Goal: Task Accomplishment & Management: Manage account settings

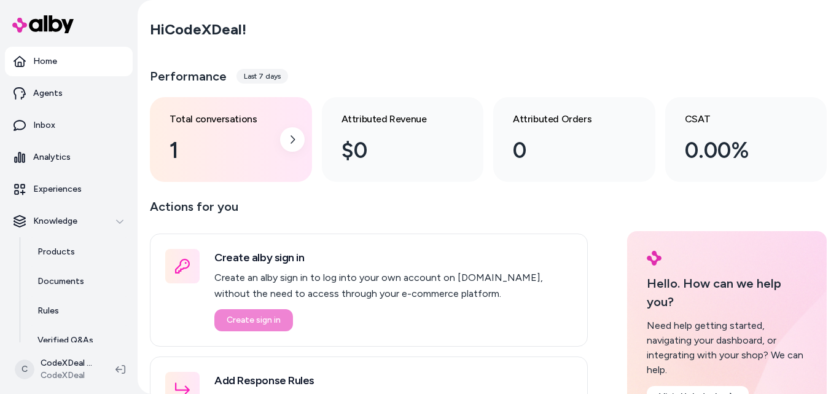
click at [219, 141] on div "1" at bounding box center [221, 150] width 103 height 33
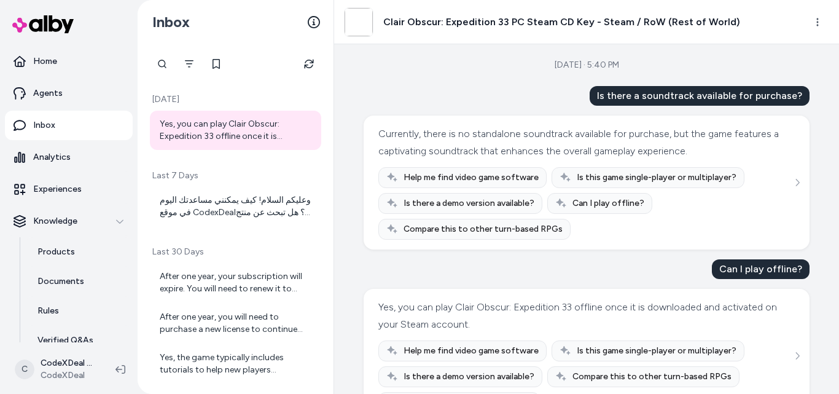
scroll to position [44, 0]
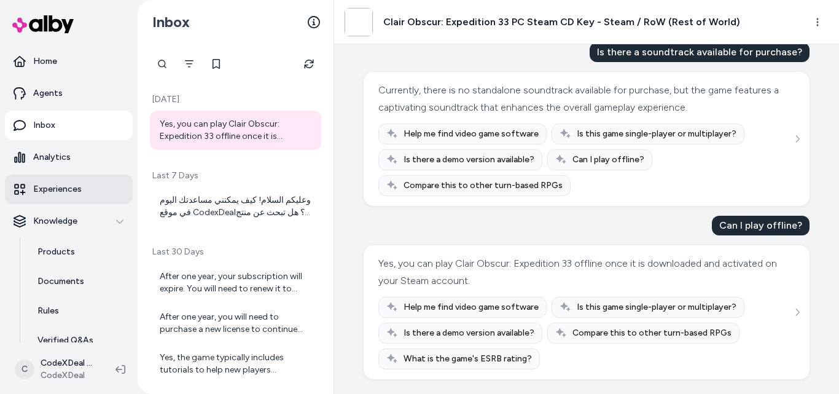
click at [44, 182] on link "Experiences" at bounding box center [69, 188] width 128 height 29
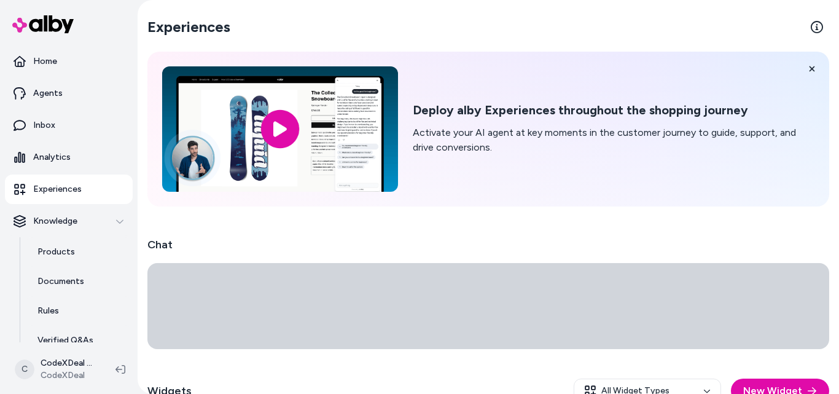
scroll to position [128, 0]
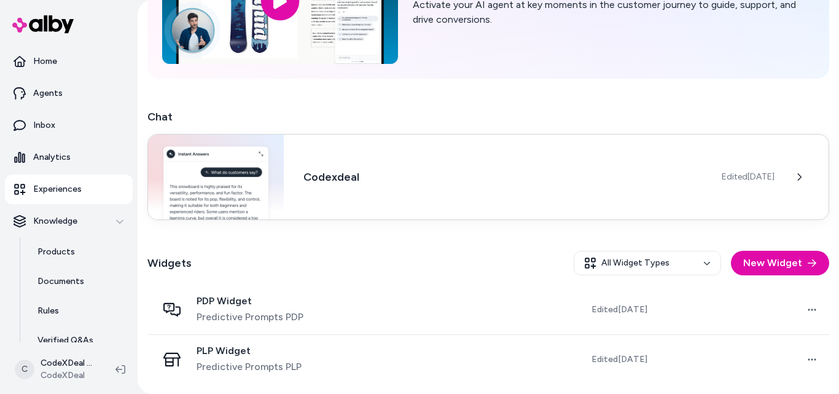
click at [447, 201] on div "Codexdeal Edited [DATE]" at bounding box center [488, 177] width 682 height 86
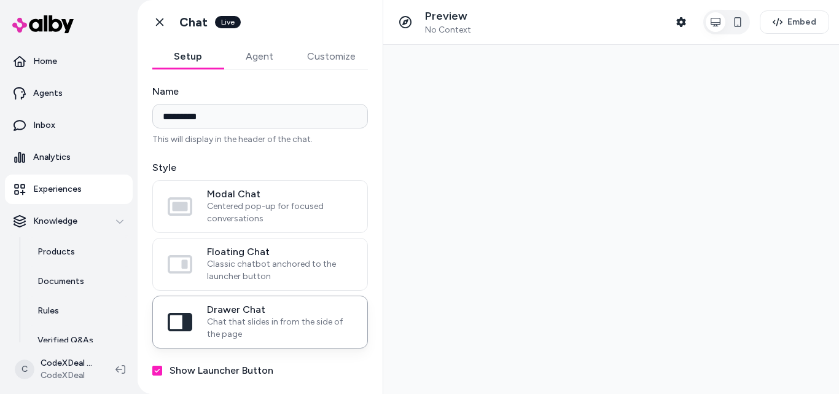
click at [259, 80] on div "**********" at bounding box center [260, 224] width 245 height 310
click at [256, 58] on button "Agent" at bounding box center [259, 56] width 71 height 25
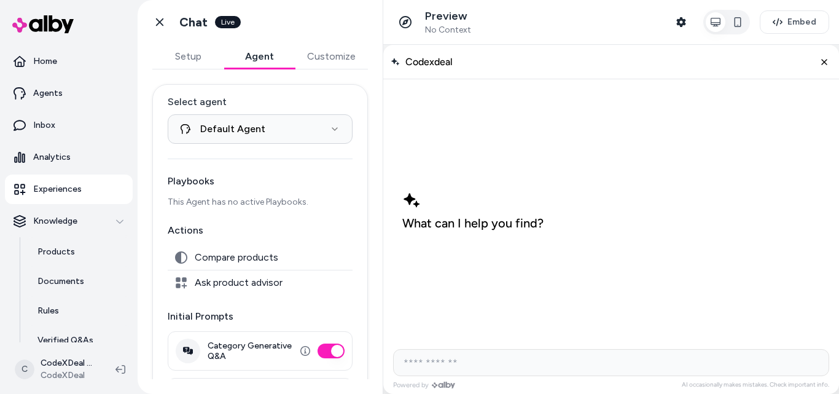
click at [231, 283] on span "Ask product advisor" at bounding box center [239, 282] width 88 height 12
click at [230, 263] on span "Compare products" at bounding box center [237, 257] width 84 height 12
click at [331, 79] on div "**********" at bounding box center [260, 224] width 245 height 310
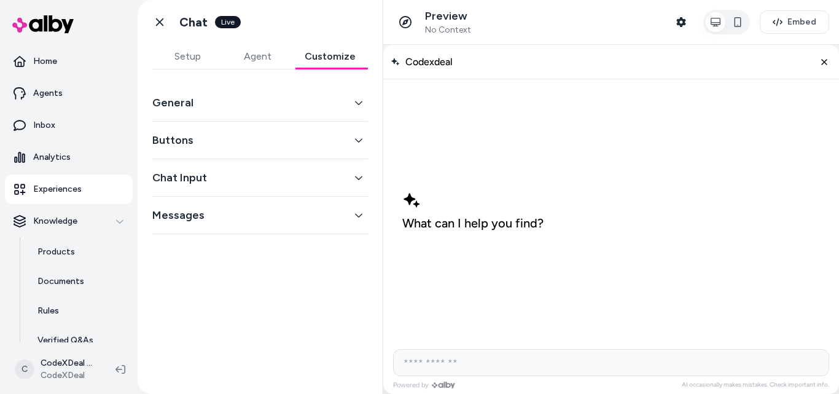
click at [330, 55] on button "Customize" at bounding box center [330, 56] width 76 height 25
click at [202, 44] on button "Setup" at bounding box center [187, 56] width 70 height 25
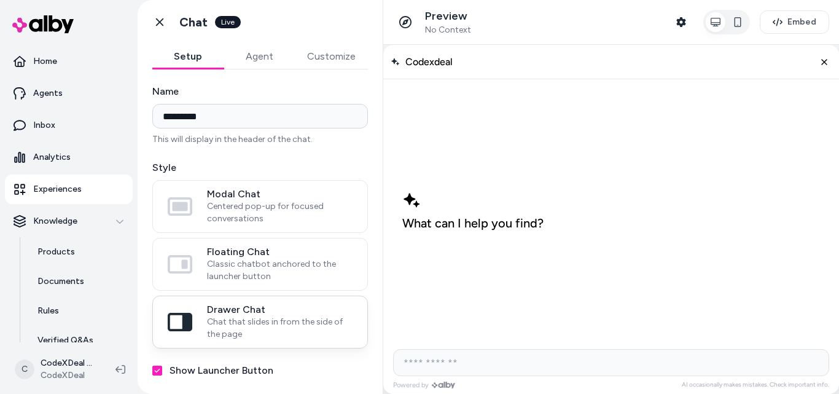
scroll to position [120, 0]
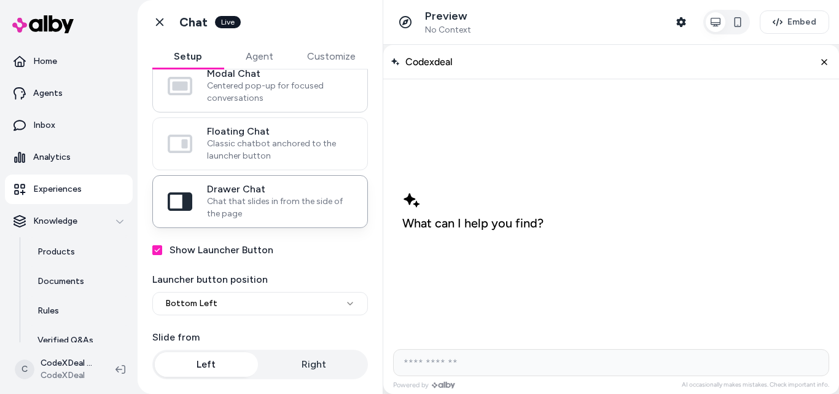
click at [249, 106] on label "Modal Chat Centered pop-up for focused conversations" at bounding box center [260, 86] width 214 height 52
click at [0, 0] on button "Modal Chat Centered pop-up for focused conversations" at bounding box center [0, 0] width 0 height 0
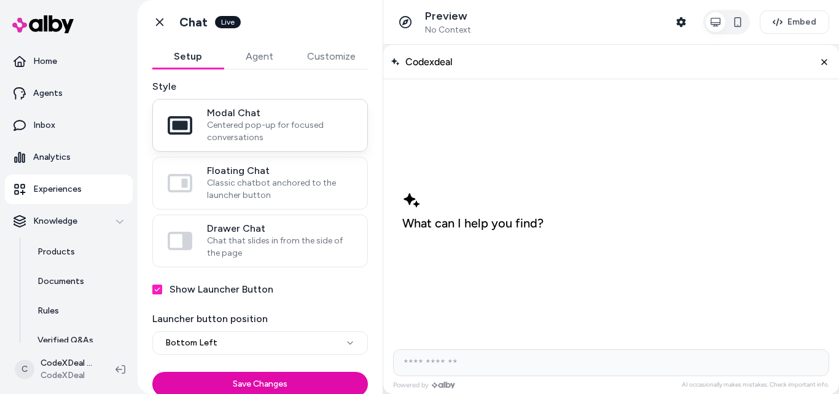
scroll to position [81, 0]
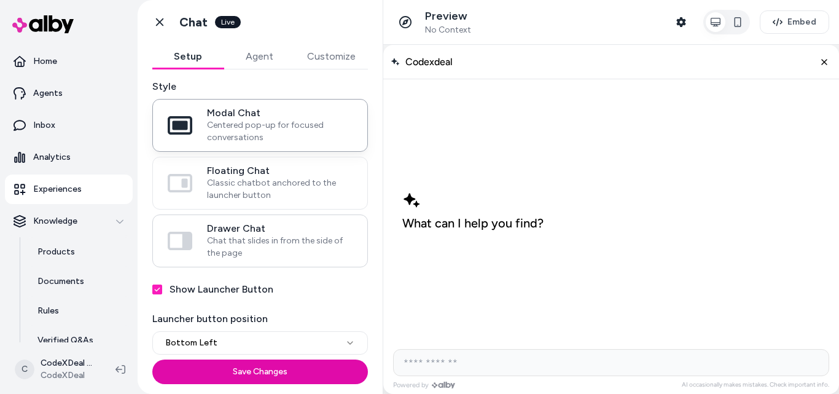
click at [297, 235] on span "Chat that slides in from the side of the page" at bounding box center [280, 247] width 146 height 25
click at [0, 0] on button "Drawer Chat Chat that slides in from the side of the page" at bounding box center [0, 0] width 0 height 0
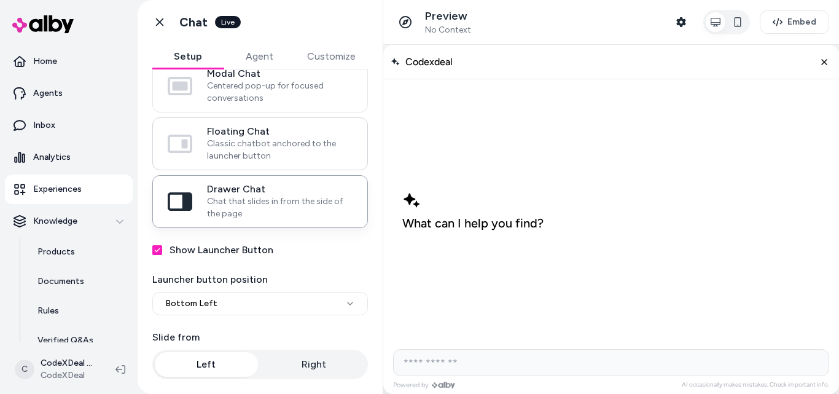
scroll to position [0, 0]
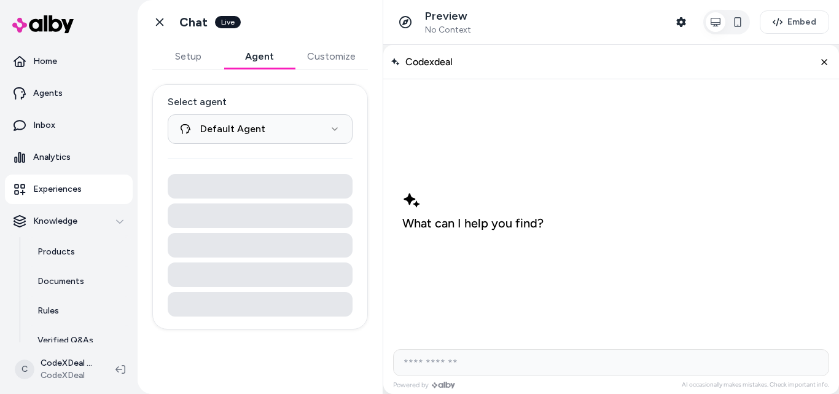
click at [270, 65] on button "Agent" at bounding box center [259, 56] width 71 height 25
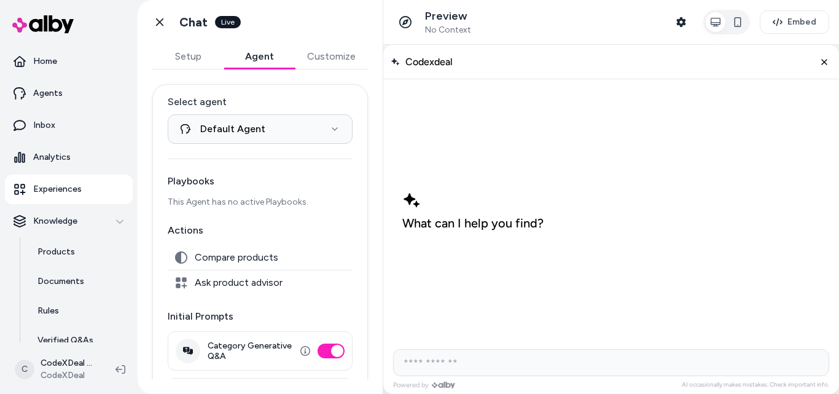
click at [321, 61] on button "Customize" at bounding box center [331, 56] width 73 height 25
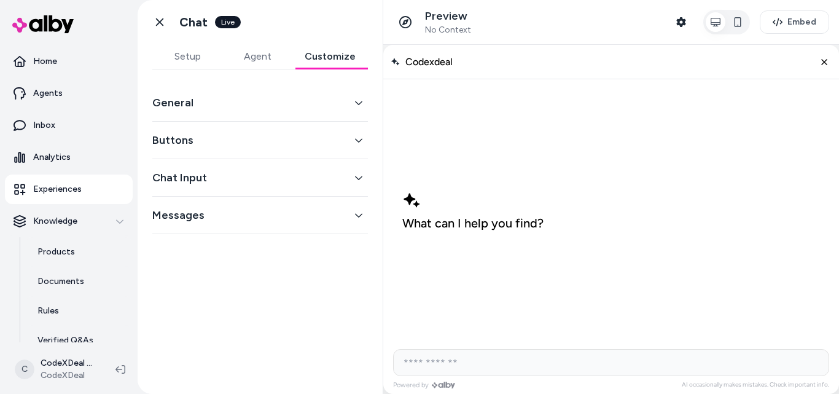
click at [353, 174] on button "Chat Input" at bounding box center [260, 177] width 216 height 17
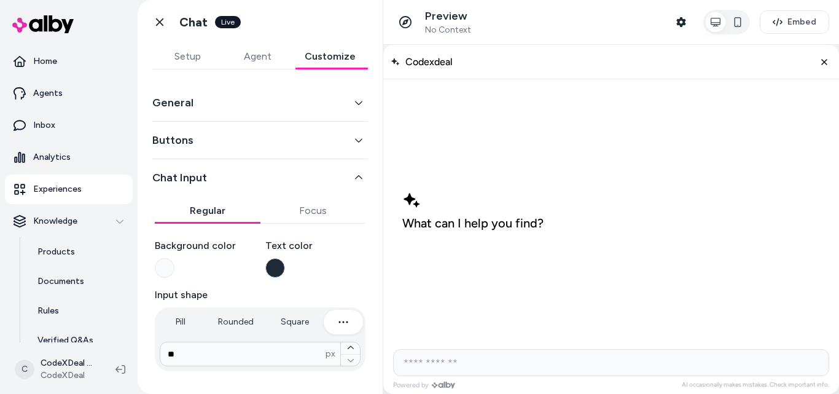
click at [354, 174] on icon "button" at bounding box center [358, 177] width 9 height 9
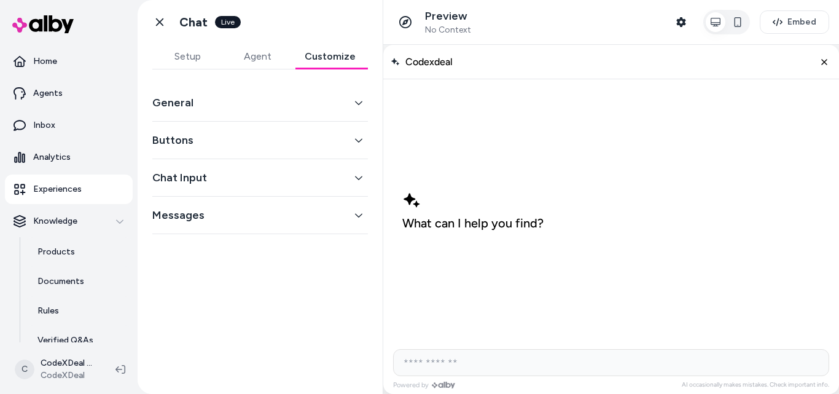
click at [348, 133] on button "Buttons" at bounding box center [260, 139] width 216 height 17
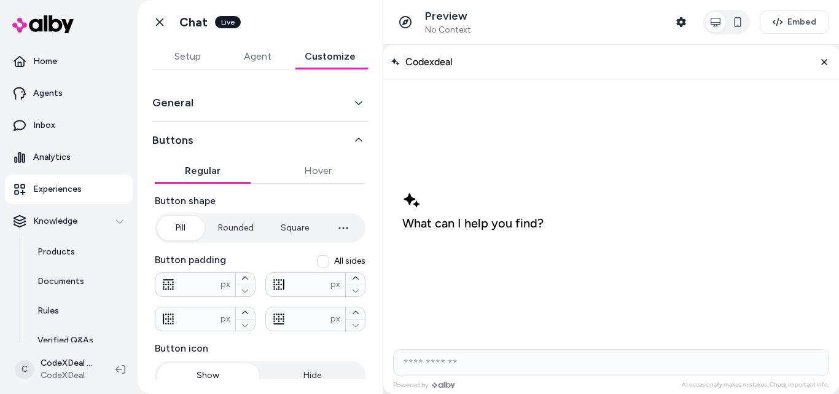
click at [348, 133] on button "Buttons" at bounding box center [260, 139] width 216 height 17
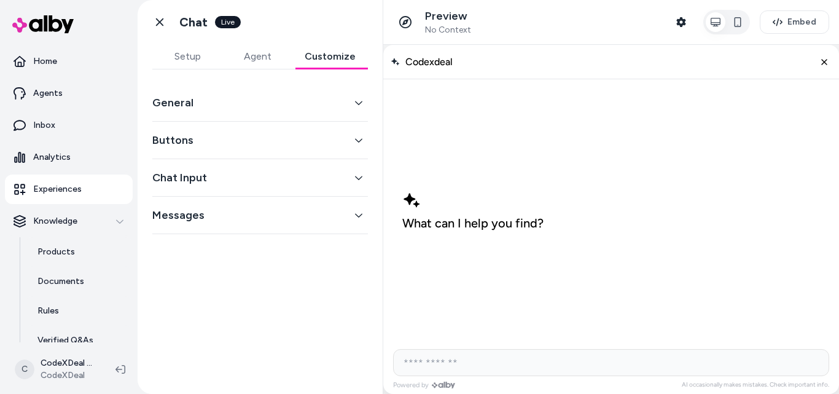
click at [344, 106] on button "General" at bounding box center [260, 102] width 216 height 17
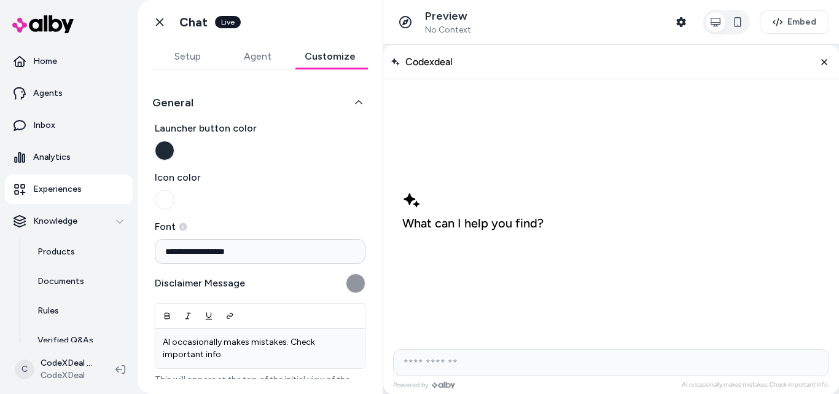
click at [344, 106] on button "General" at bounding box center [260, 102] width 216 height 17
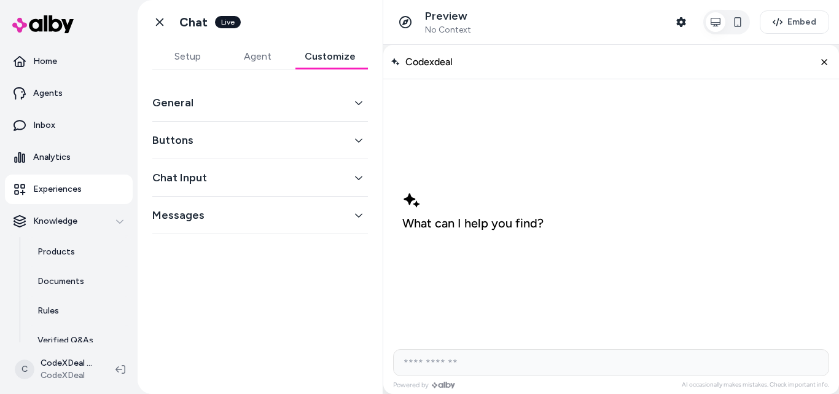
click at [348, 140] on button "Buttons" at bounding box center [260, 139] width 216 height 17
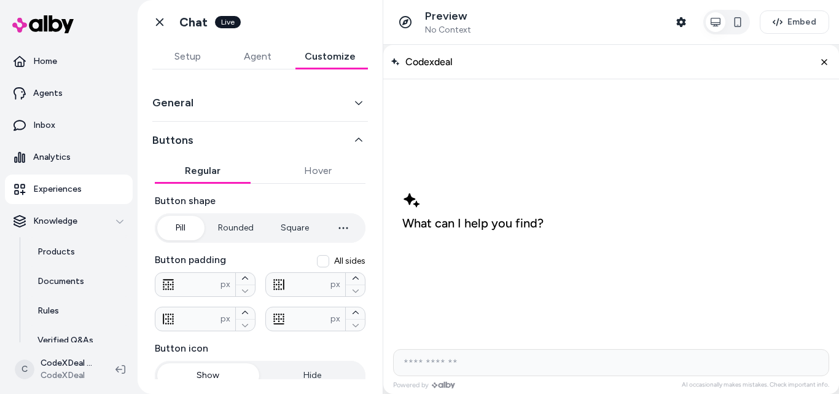
click at [354, 140] on icon "button" at bounding box center [358, 140] width 9 height 9
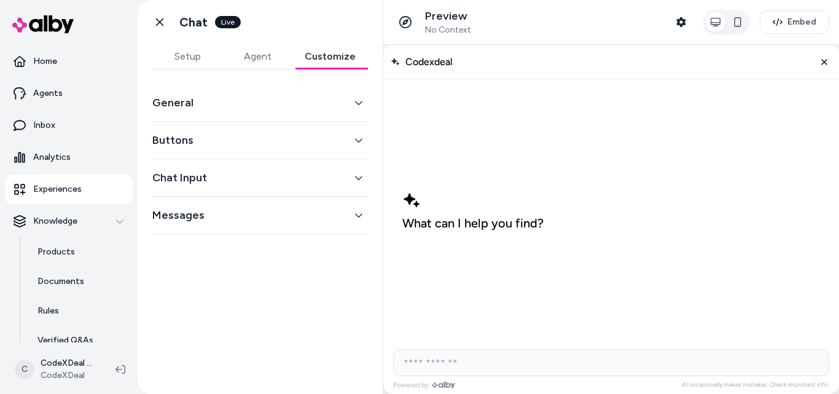
click at [360, 196] on div "Chat Input" at bounding box center [260, 177] width 216 height 37
click at [358, 207] on button "Messages" at bounding box center [260, 214] width 216 height 17
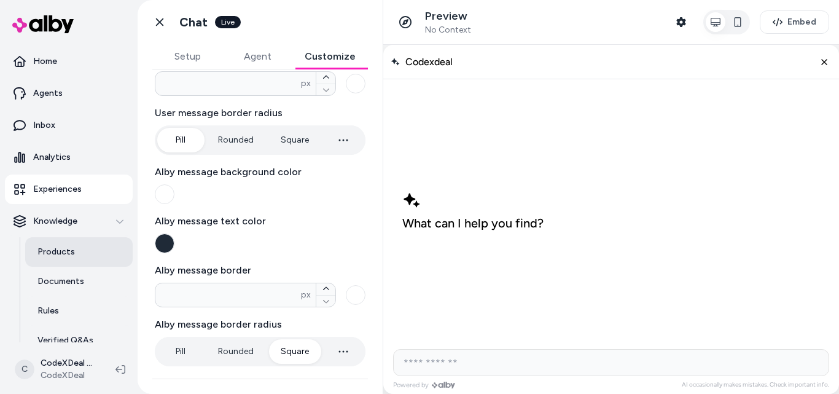
scroll to position [104, 0]
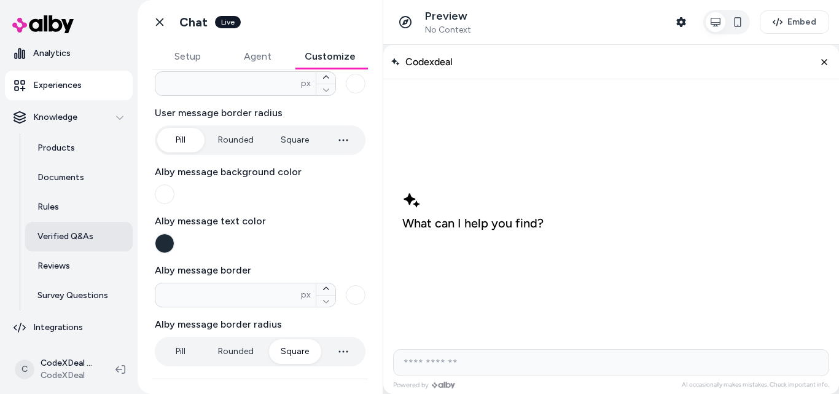
click at [93, 241] on link "Verified Q&As" at bounding box center [79, 236] width 108 height 29
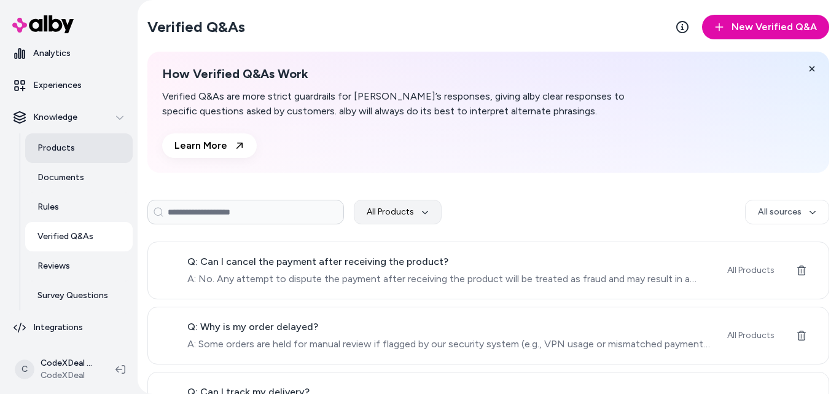
click at [86, 152] on link "Products" at bounding box center [79, 147] width 108 height 29
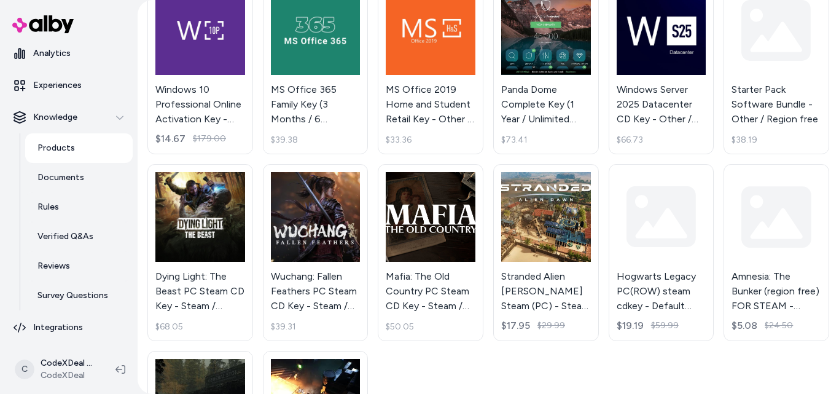
scroll to position [452, 0]
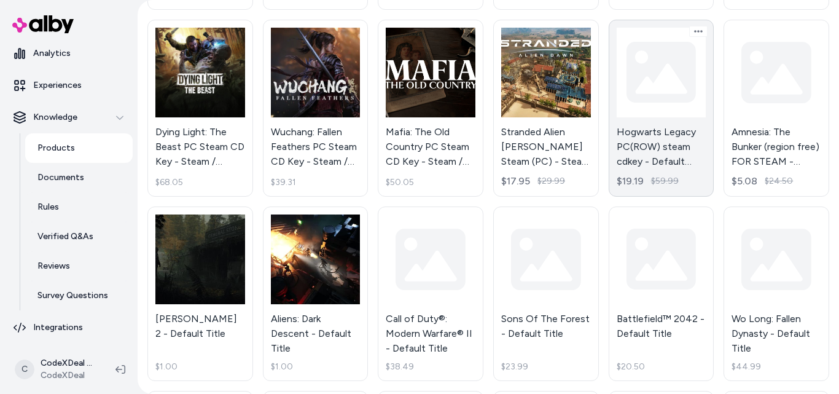
click at [662, 65] on link "Hogwarts Legacy PC(ROW) steam cdkey - Default Title $19.19 $59.99" at bounding box center [662, 108] width 106 height 177
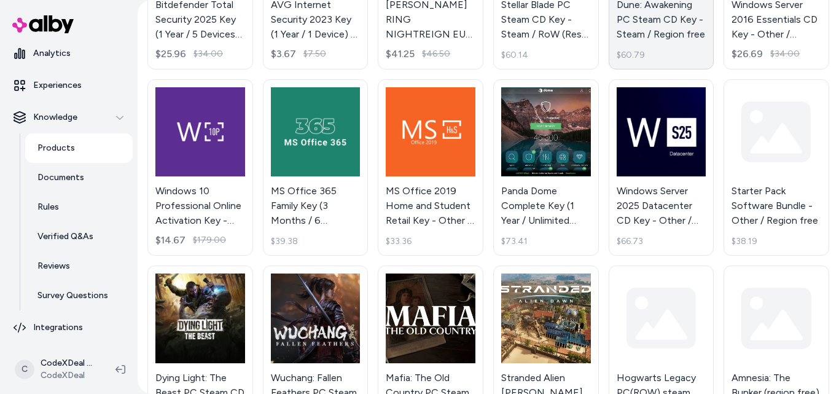
scroll to position [22, 0]
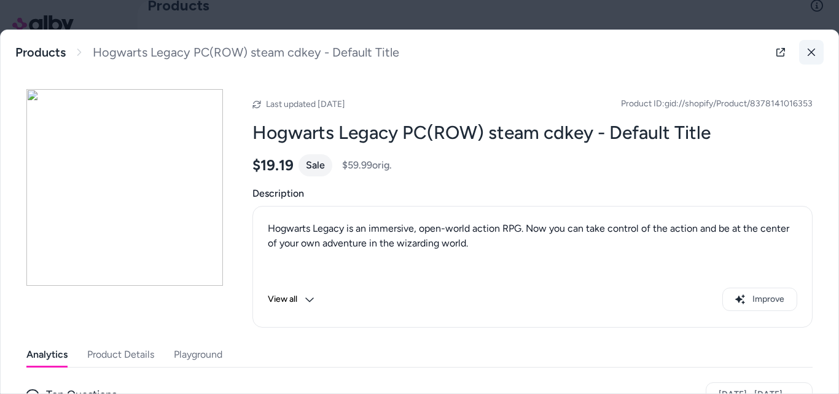
click at [799, 57] on button at bounding box center [811, 52] width 25 height 25
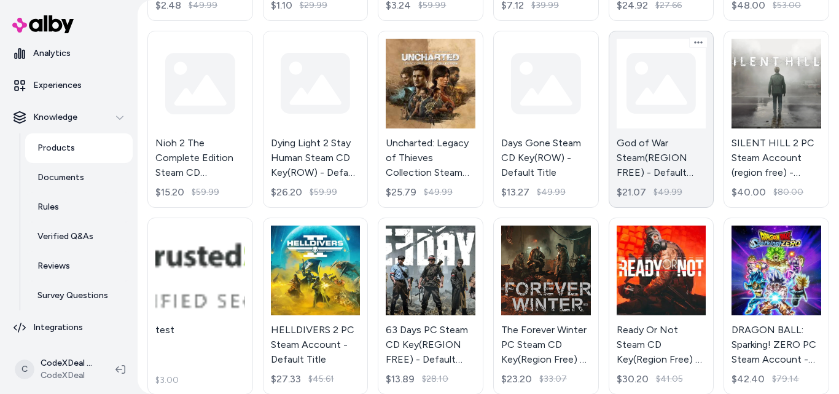
scroll to position [1565, 0]
